Goal: Task Accomplishment & Management: Use online tool/utility

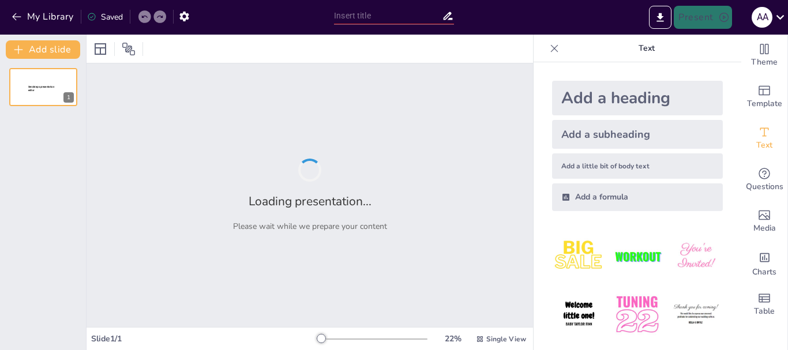
type input "Salario Promedio Nacional y su Relación con el Costo de la Canasta Básica"
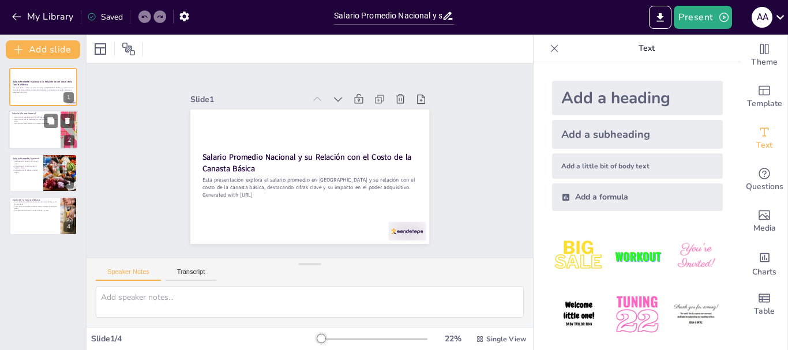
click at [39, 130] on div at bounding box center [43, 130] width 69 height 39
type textarea "El salario mínimo general es una referencia importante para los trabajadores en…"
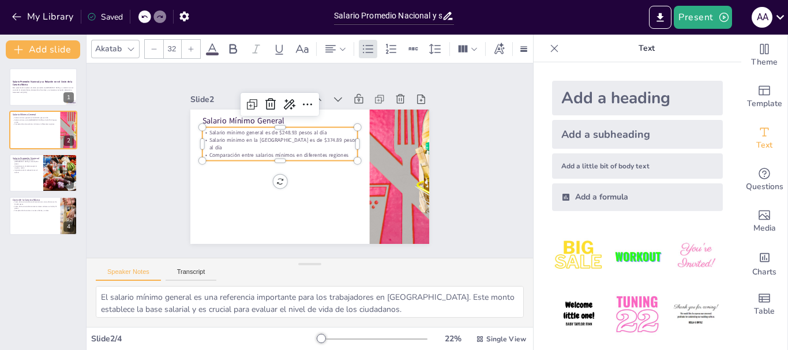
click at [213, 152] on p "Comparación entre salarios mínimos en diferentes regiones" at bounding box center [279, 155] width 155 height 7
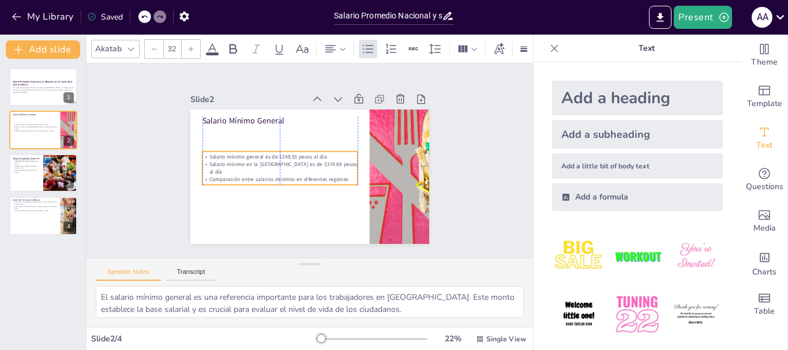
drag, startPoint x: 213, startPoint y: 150, endPoint x: 212, endPoint y: 174, distance: 24.2
click at [212, 176] on p "Comparación entre salarios mínimos en diferentes regiones" at bounding box center [279, 179] width 155 height 7
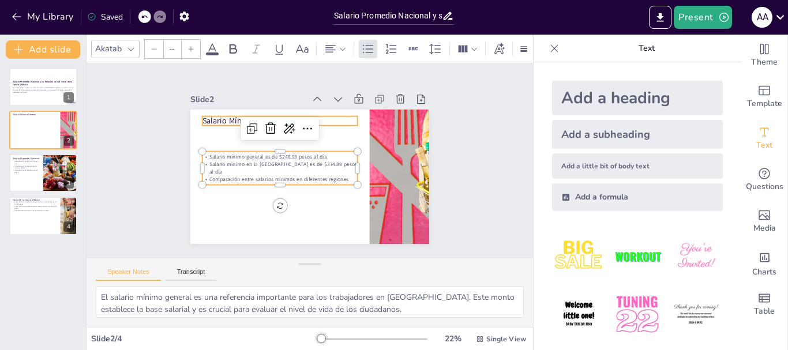
type input "48"
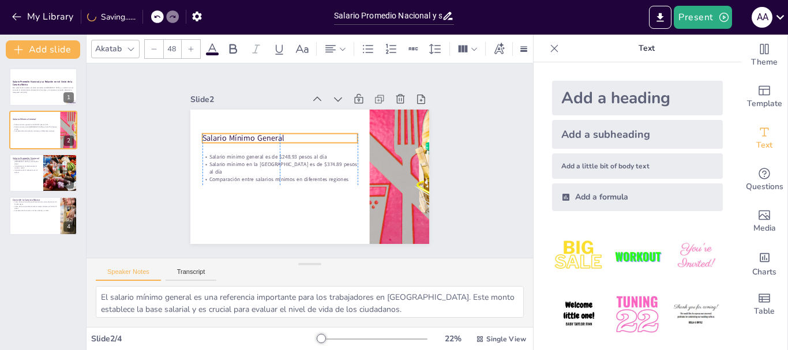
drag, startPoint x: 208, startPoint y: 118, endPoint x: 208, endPoint y: 135, distance: 17.3
click at [208, 135] on p "Salario Mínimo General" at bounding box center [279, 138] width 155 height 11
click at [140, 160] on div "Slide 1 Salario Promedio Nacional y su Relación con el Costo de la Canasta Bási…" at bounding box center [309, 160] width 446 height 194
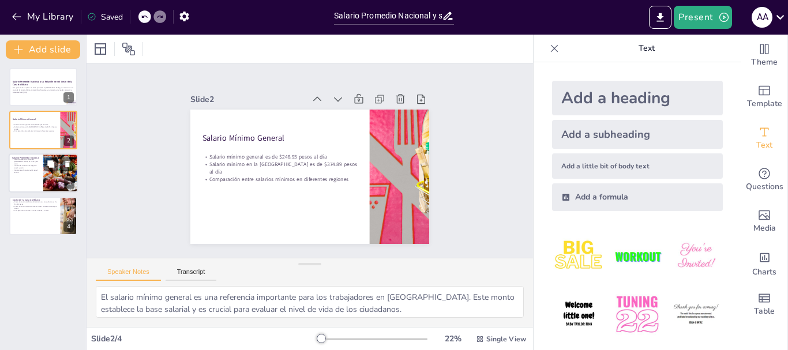
click at [47, 184] on div at bounding box center [60, 172] width 59 height 39
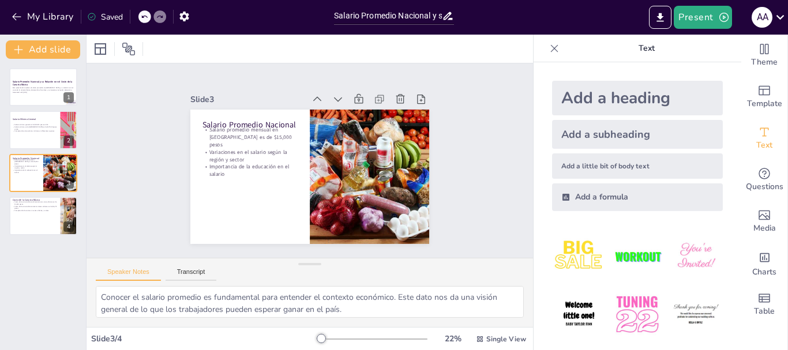
click at [548, 46] on icon at bounding box center [554, 49] width 12 height 12
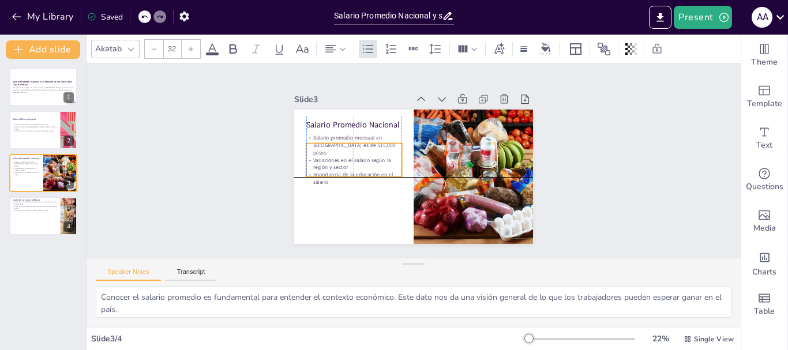
drag, startPoint x: 328, startPoint y: 148, endPoint x: 326, endPoint y: 156, distance: 7.8
click at [326, 156] on p "Variaciones en el salario según la región y sector" at bounding box center [354, 163] width 96 height 15
click at [237, 156] on div "Slide 1 Salario Promedio Nacional y su Relación con el Costo de la Canasta Bási…" at bounding box center [413, 160] width 654 height 194
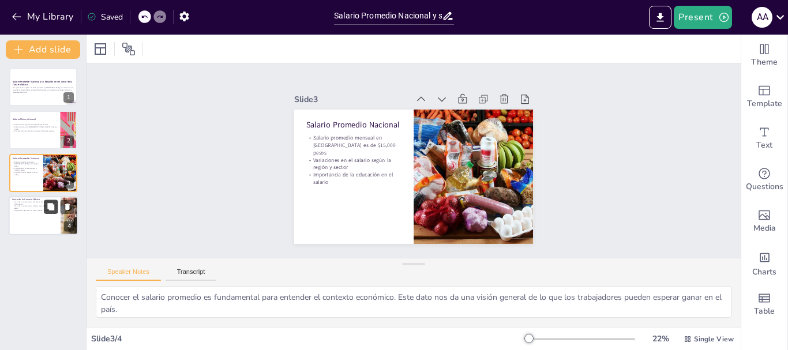
click at [46, 210] on button at bounding box center [51, 207] width 14 height 14
type textarea "El costo de la canasta básica alimentaria es esencial para evaluar el bienestar…"
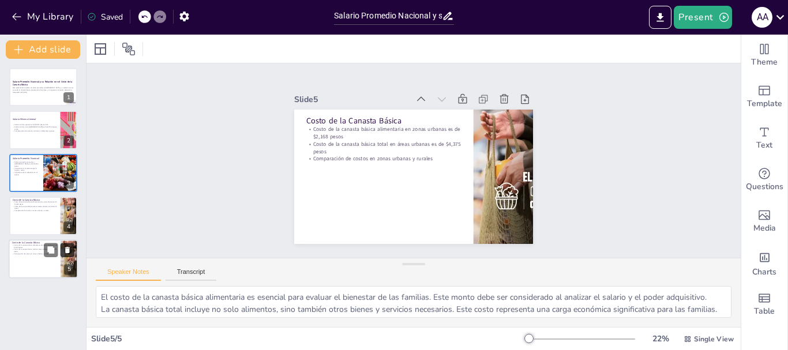
click at [71, 250] on icon at bounding box center [67, 250] width 8 height 8
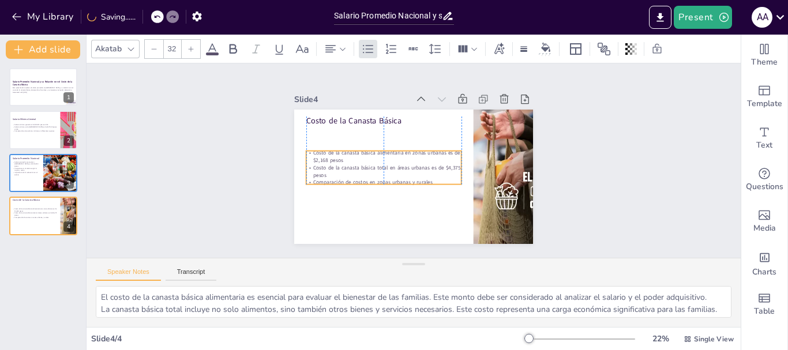
drag, startPoint x: 328, startPoint y: 144, endPoint x: 329, endPoint y: 168, distance: 24.8
click at [329, 168] on p "Costo de la canasta básica total en áreas urbanas es de $4,375 pesos" at bounding box center [383, 171] width 155 height 15
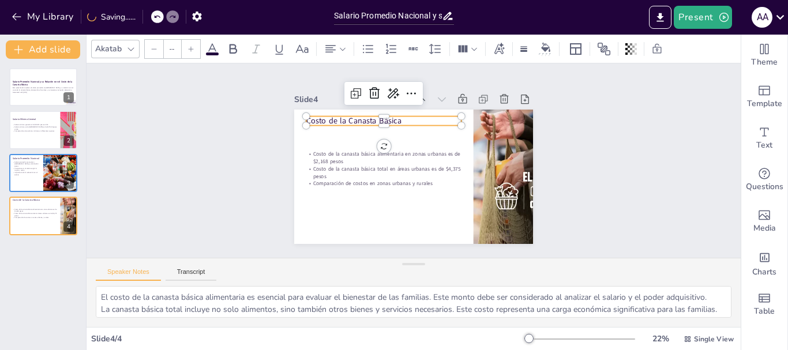
type input "48"
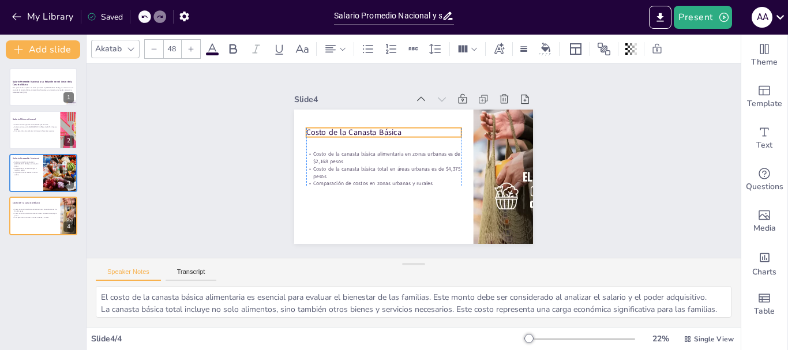
drag, startPoint x: 321, startPoint y: 118, endPoint x: 321, endPoint y: 130, distance: 11.5
click at [321, 130] on p "Costo de la Canasta Básica" at bounding box center [383, 132] width 155 height 11
click at [34, 163] on p "Salario promedio mensual en [GEOGRAPHIC_DATA] es de $15,000 pesos" at bounding box center [26, 163] width 28 height 6
type textarea "Conocer el salario promedio es fundamental para entender el contexto económico.…"
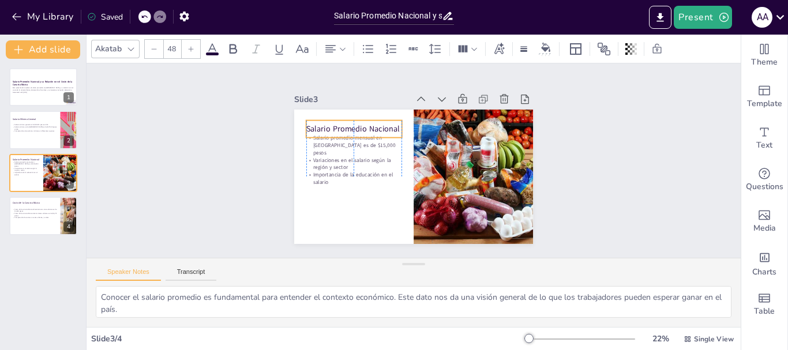
click at [313, 123] on p "Salario Promedio Nacional" at bounding box center [354, 128] width 96 height 11
type input "32"
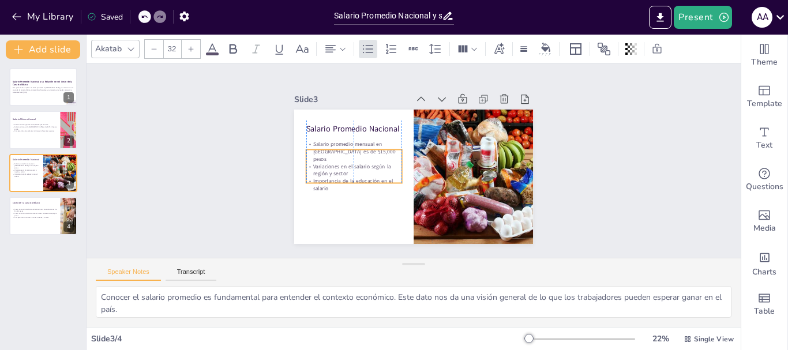
drag, startPoint x: 317, startPoint y: 149, endPoint x: 319, endPoint y: 155, distance: 6.7
click at [319, 163] on p "Variaciones en el salario según la región y sector" at bounding box center [354, 170] width 96 height 15
click at [44, 130] on p "Comparación entre salarios mínimos en diferentes regiones" at bounding box center [34, 131] width 45 height 2
type textarea "El salario mínimo general es una referencia importante para los trabajadores en…"
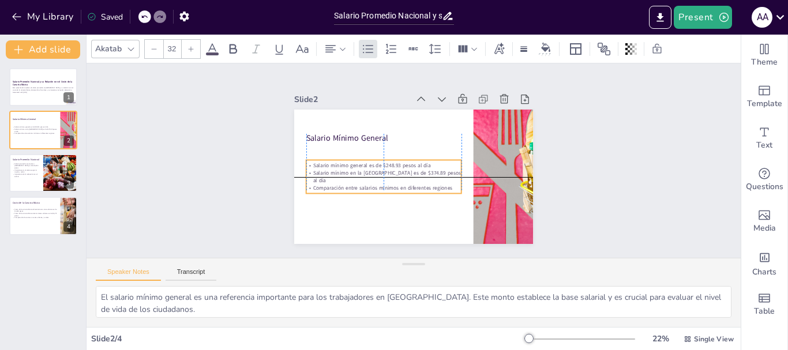
drag, startPoint x: 329, startPoint y: 151, endPoint x: 329, endPoint y: 158, distance: 6.9
click at [329, 162] on p "Salario mínimo general es de $248.93 pesos al día" at bounding box center [383, 165] width 155 height 7
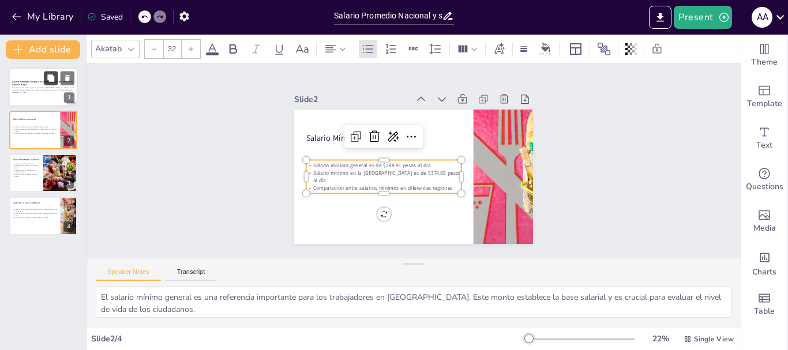
click at [48, 74] on icon at bounding box center [51, 78] width 8 height 8
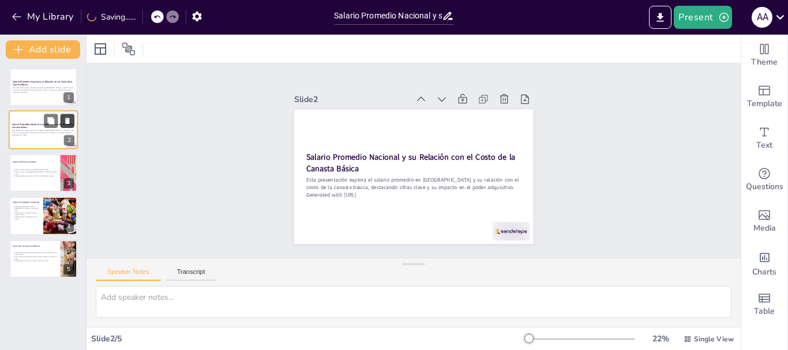
click at [66, 122] on icon at bounding box center [67, 121] width 5 height 6
type textarea "El salario mínimo general es una referencia importante para los trabajadores en…"
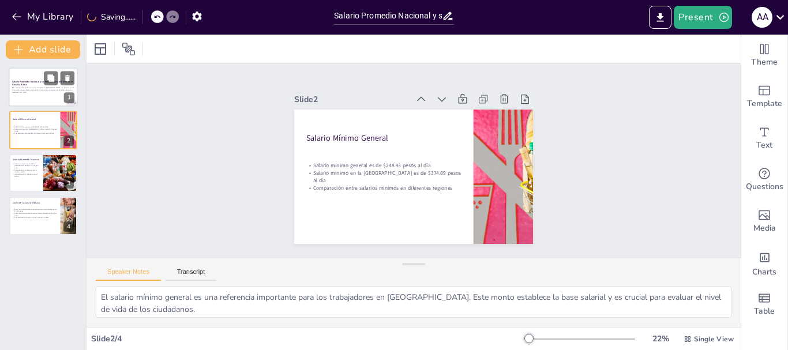
click at [40, 88] on p "Esta presentación explora el salario promedio en México y su relación con el co…" at bounding box center [43, 89] width 62 height 4
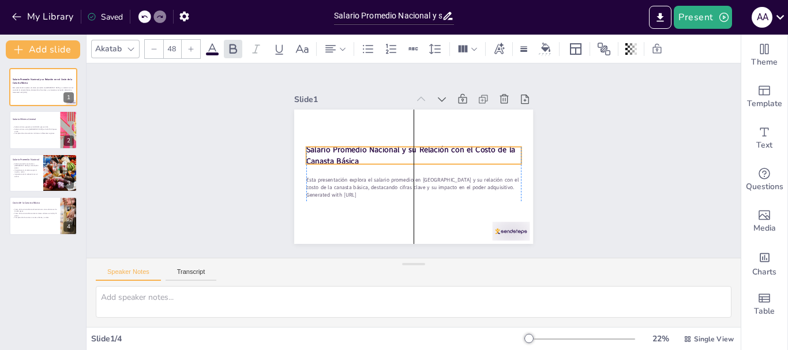
drag, startPoint x: 331, startPoint y: 149, endPoint x: 332, endPoint y: 141, distance: 7.5
click at [332, 144] on strong "Salario Promedio Nacional y su Relación con el Costo de la Canasta Básica" at bounding box center [410, 155] width 209 height 22
click at [498, 100] on icon at bounding box center [504, 99] width 12 height 12
type textarea "El salario mínimo general es una referencia importante para los trabajadores en…"
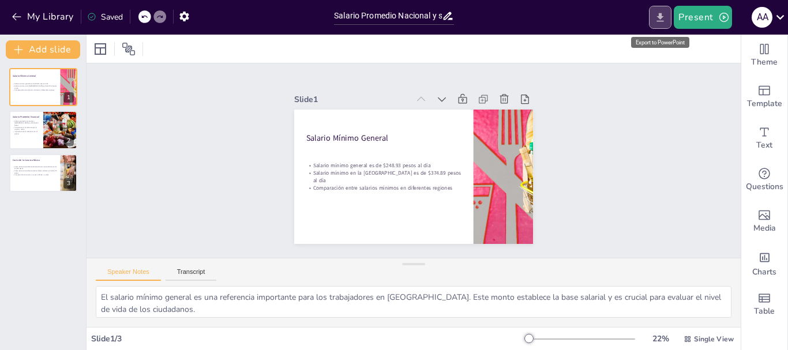
click at [662, 16] on icon "Export to PowerPoint" at bounding box center [660, 17] width 7 height 9
click at [661, 13] on icon "Export to PowerPoint" at bounding box center [660, 17] width 7 height 9
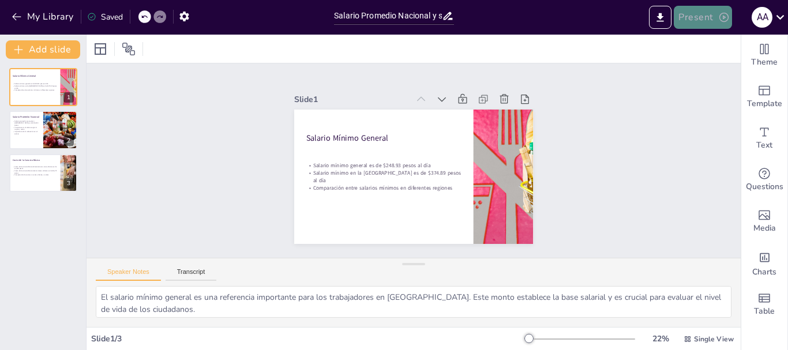
click at [691, 16] on button "Present" at bounding box center [703, 17] width 58 height 23
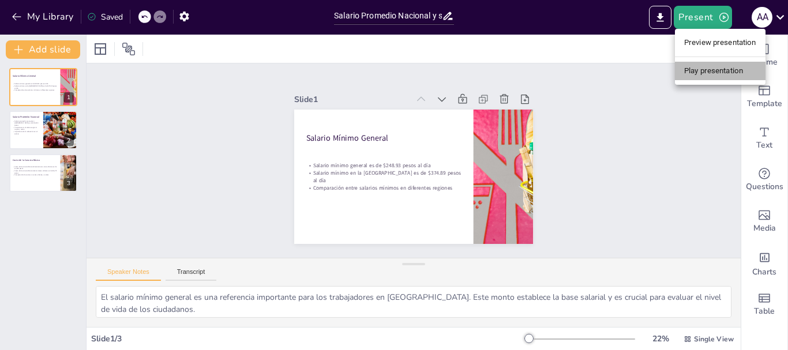
click at [709, 71] on li "Play presentation" at bounding box center [720, 71] width 91 height 18
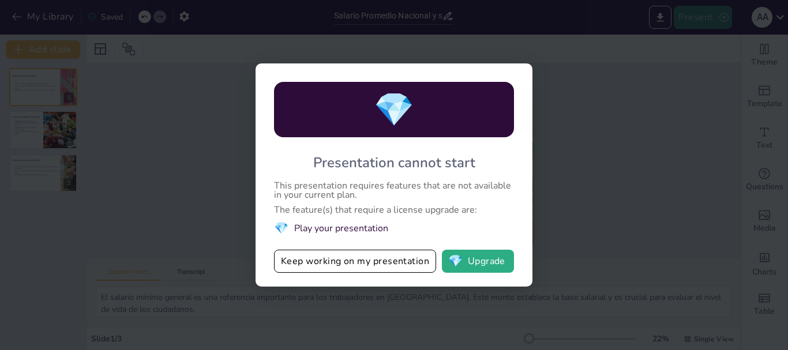
click at [696, 17] on div "💎 Presentation cannot start This presentation requires features that are not av…" at bounding box center [394, 175] width 788 height 350
click at [586, 145] on div "💎 Presentation cannot start This presentation requires features that are not av…" at bounding box center [394, 175] width 788 height 350
click at [393, 263] on button "Keep working on my presentation" at bounding box center [355, 261] width 162 height 23
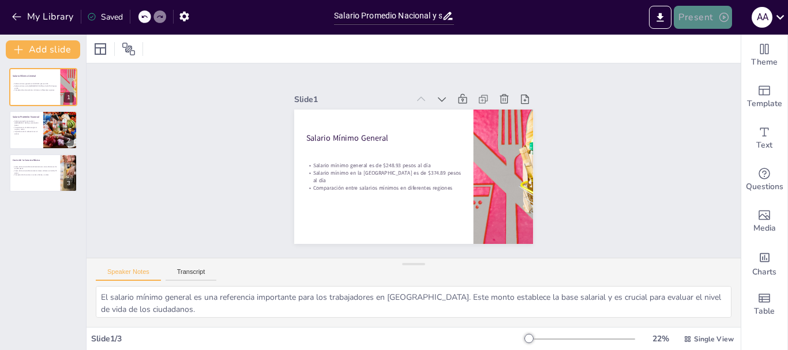
click at [702, 27] on button "Present" at bounding box center [703, 17] width 58 height 23
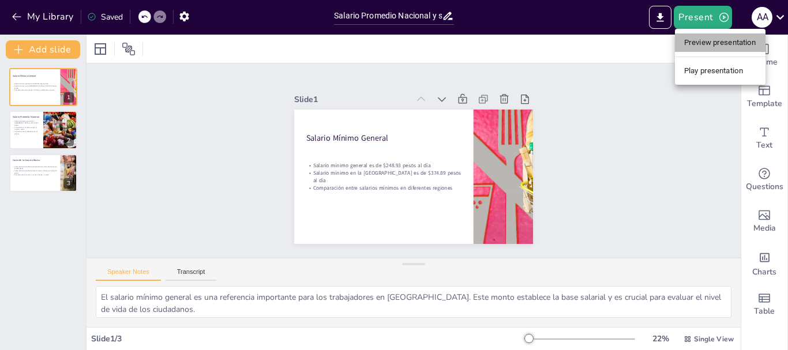
click at [706, 47] on li "Preview presentation" at bounding box center [720, 42] width 91 height 18
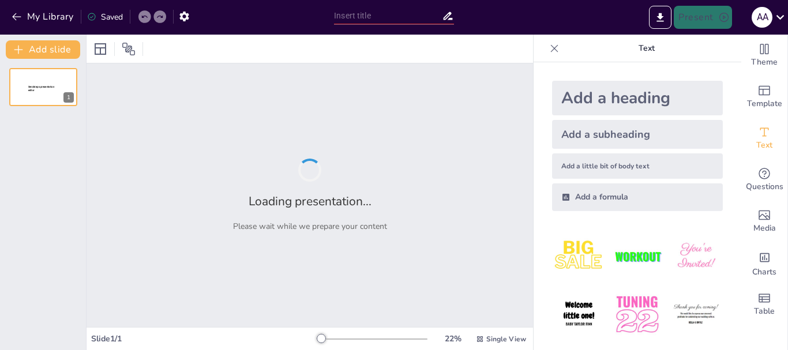
type input "Salario Promedio Nacional y su Relación con el Costo de la Canasta Básica"
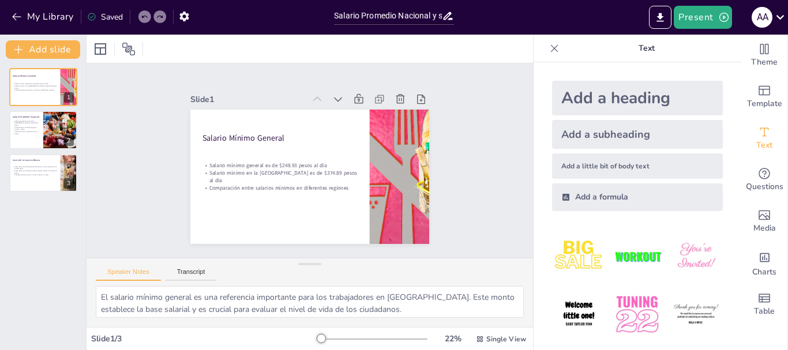
click at [551, 47] on icon at bounding box center [554, 47] width 7 height 7
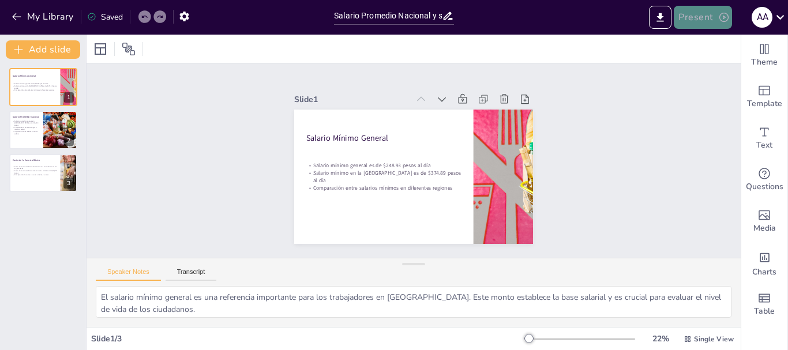
click at [709, 17] on button "Present" at bounding box center [703, 17] width 58 height 23
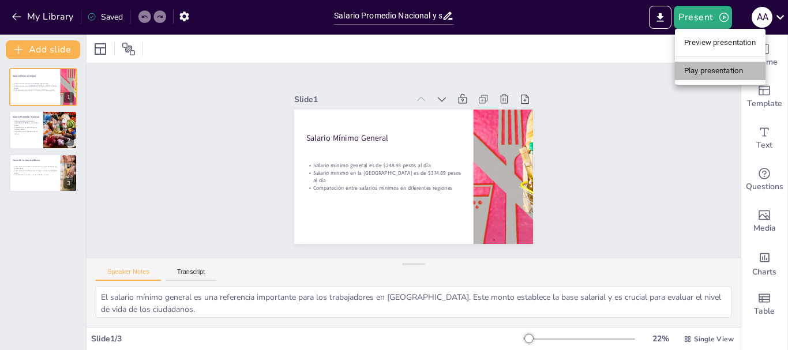
click at [697, 67] on li "Play presentation" at bounding box center [720, 71] width 91 height 18
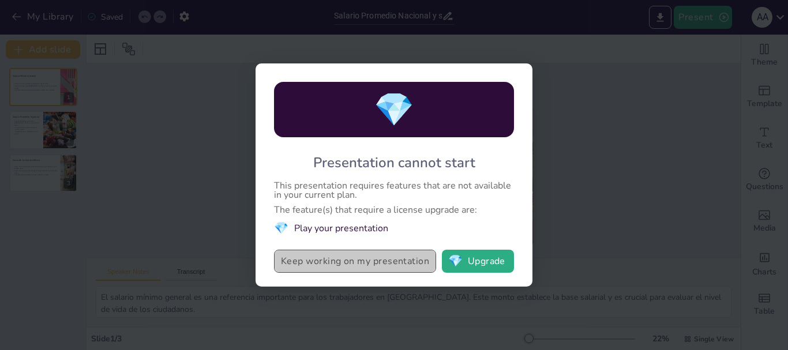
click at [366, 262] on button "Keep working on my presentation" at bounding box center [355, 261] width 162 height 23
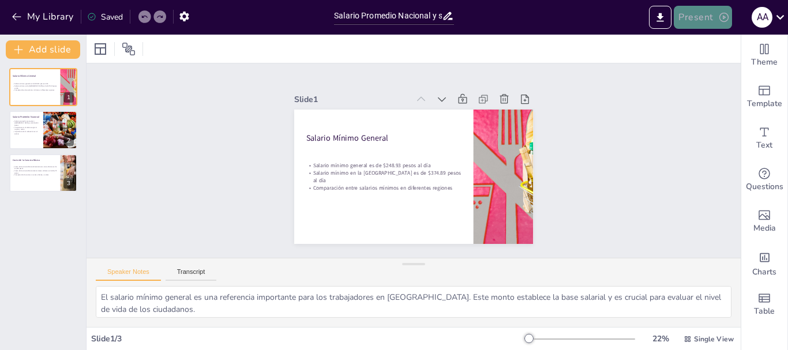
click at [716, 11] on button "Present" at bounding box center [703, 17] width 58 height 23
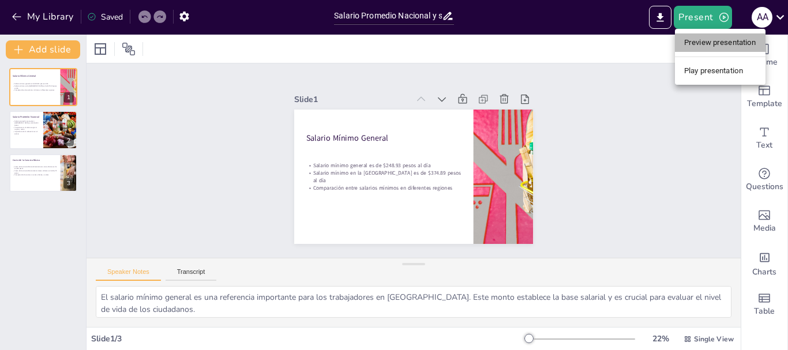
click at [694, 43] on li "Preview presentation" at bounding box center [720, 42] width 91 height 18
